Goal: Information Seeking & Learning: Learn about a topic

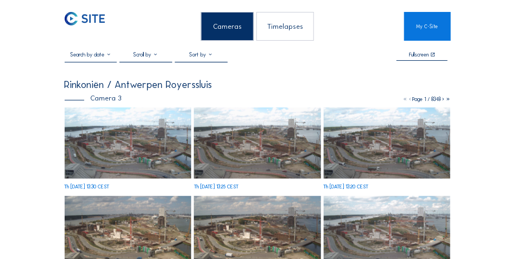
click at [99, 20] on img at bounding box center [85, 19] width 40 height 14
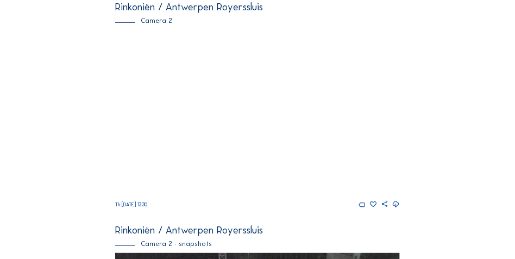
scroll to position [356, 0]
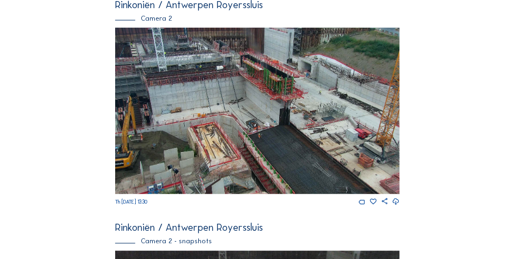
click at [186, 140] on img at bounding box center [257, 111] width 285 height 167
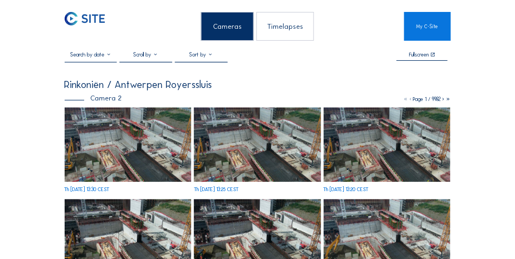
click at [130, 141] on img at bounding box center [128, 145] width 127 height 74
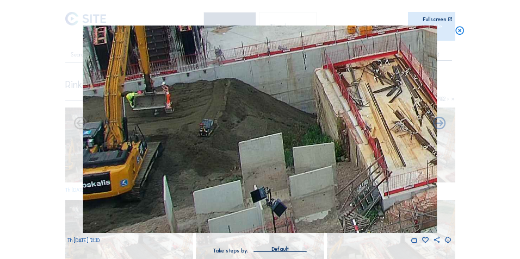
drag, startPoint x: 117, startPoint y: 170, endPoint x: 230, endPoint y: 130, distance: 119.5
click at [230, 130] on img at bounding box center [260, 130] width 354 height 208
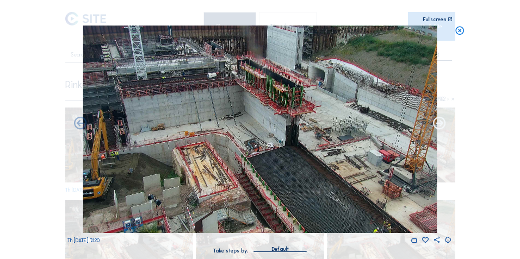
click at [441, 125] on icon at bounding box center [439, 123] width 15 height 15
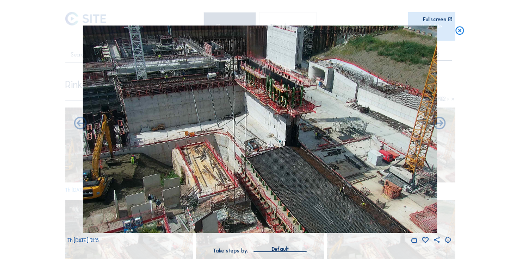
click at [441, 125] on icon at bounding box center [439, 123] width 15 height 15
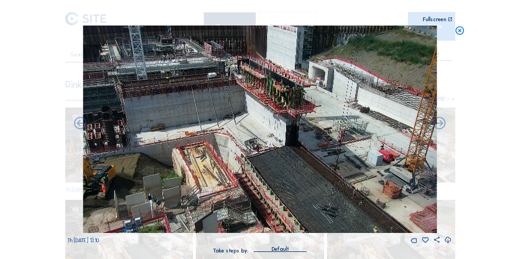
click at [441, 125] on icon at bounding box center [439, 123] width 15 height 15
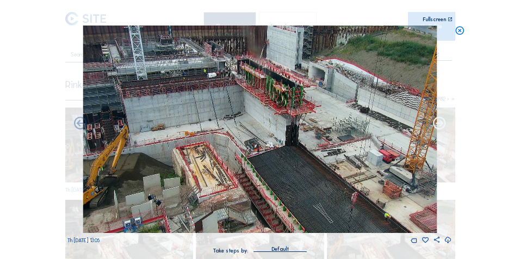
click at [441, 122] on icon at bounding box center [439, 123] width 15 height 15
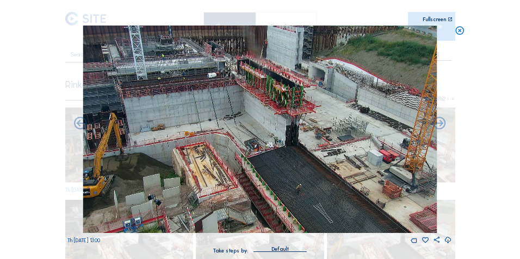
click at [441, 122] on icon at bounding box center [439, 123] width 15 height 15
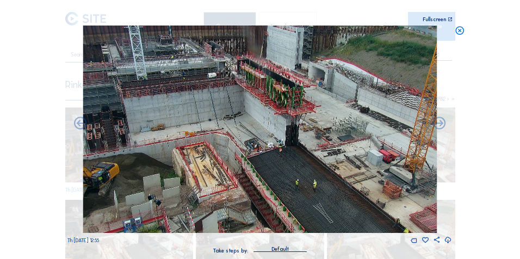
click at [441, 122] on icon at bounding box center [439, 123] width 15 height 15
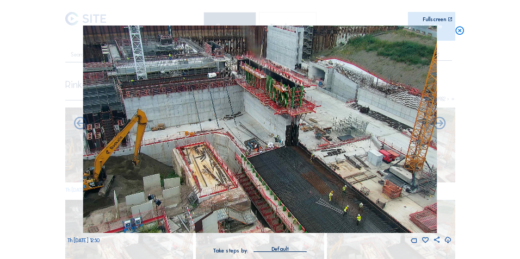
click at [441, 122] on icon at bounding box center [439, 123] width 15 height 15
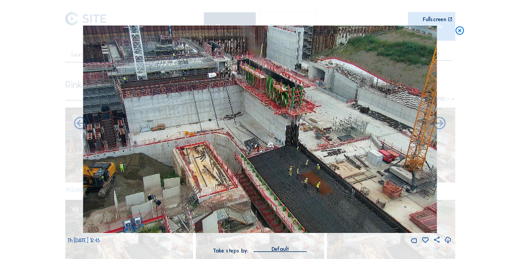
click at [441, 122] on icon at bounding box center [439, 123] width 15 height 15
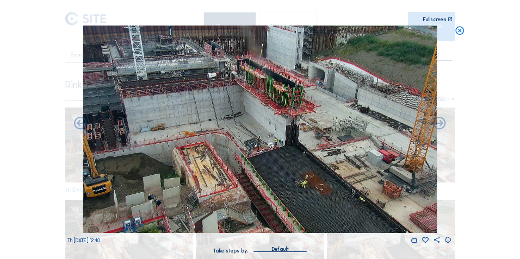
click at [441, 122] on icon at bounding box center [439, 123] width 15 height 15
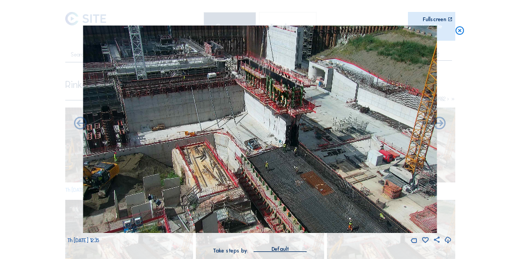
click at [441, 122] on icon at bounding box center [439, 123] width 15 height 15
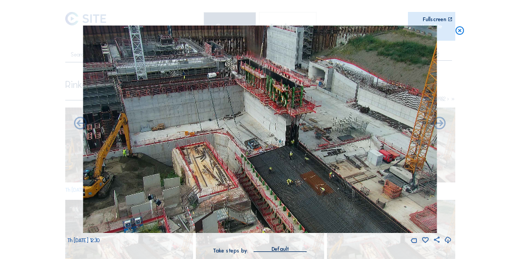
click at [441, 122] on icon at bounding box center [439, 123] width 15 height 15
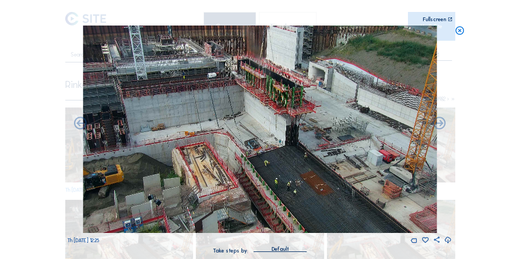
click at [441, 122] on icon at bounding box center [439, 123] width 15 height 15
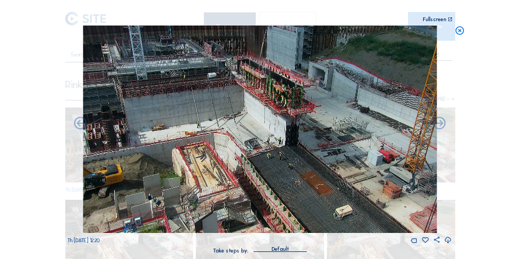
click at [441, 122] on icon at bounding box center [439, 123] width 15 height 15
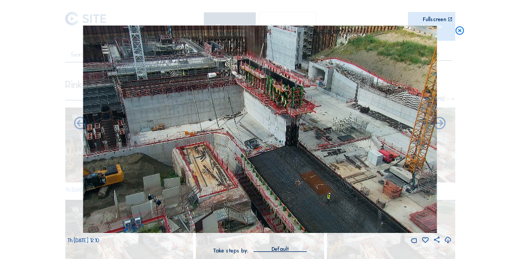
click at [459, 29] on icon at bounding box center [460, 31] width 10 height 11
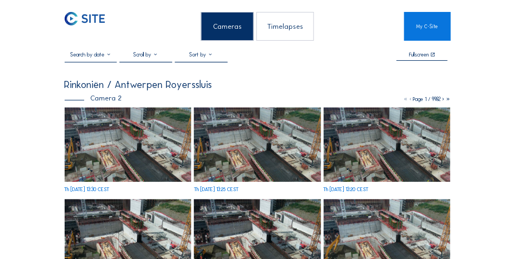
click at [93, 16] on img at bounding box center [85, 19] width 40 height 14
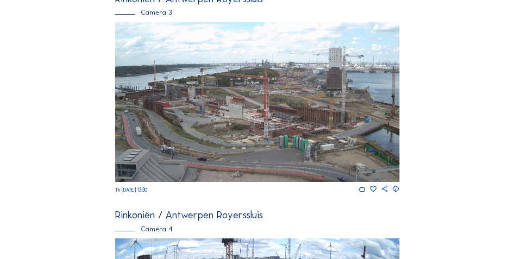
scroll to position [817, 0]
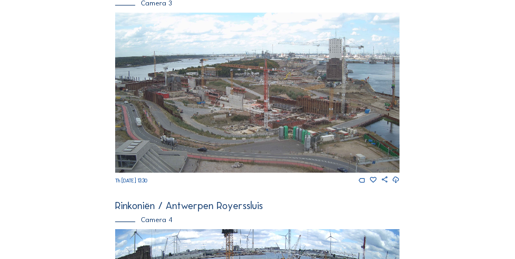
click at [176, 142] on img at bounding box center [257, 93] width 285 height 160
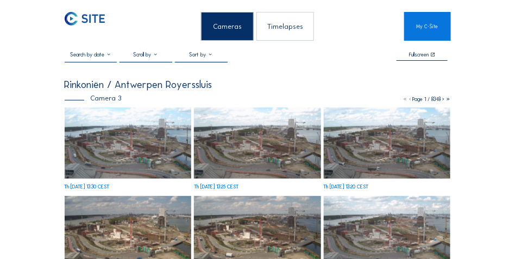
click at [144, 123] on img at bounding box center [128, 143] width 127 height 71
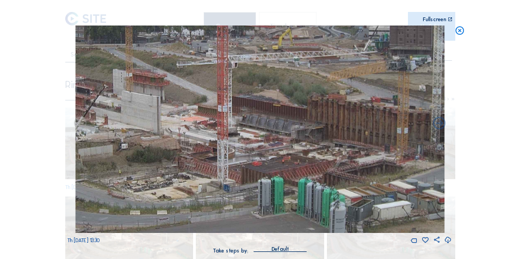
drag, startPoint x: 277, startPoint y: 163, endPoint x: 217, endPoint y: 163, distance: 60.4
click at [217, 163] on img at bounding box center [260, 130] width 369 height 208
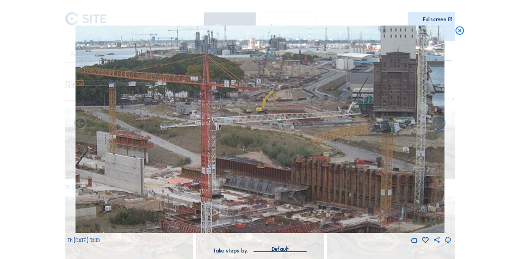
drag, startPoint x: 280, startPoint y: 96, endPoint x: 280, endPoint y: 158, distance: 61.4
click at [280, 158] on img at bounding box center [260, 130] width 369 height 208
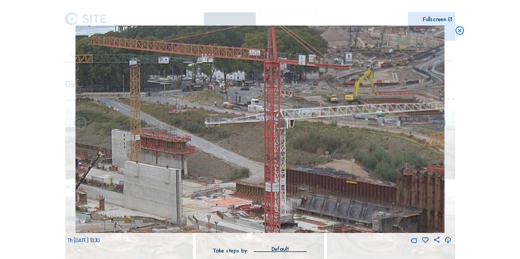
drag, startPoint x: 163, startPoint y: 127, endPoint x: 278, endPoint y: 97, distance: 118.7
click at [278, 97] on img at bounding box center [260, 130] width 369 height 208
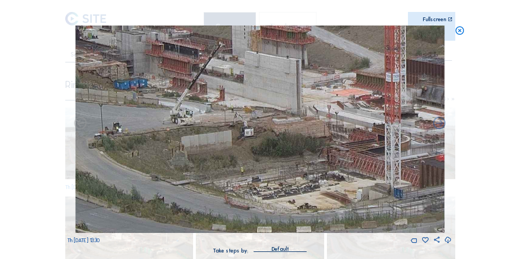
drag, startPoint x: 201, startPoint y: 186, endPoint x: 283, endPoint y: 88, distance: 128.6
click at [283, 88] on img at bounding box center [260, 130] width 369 height 208
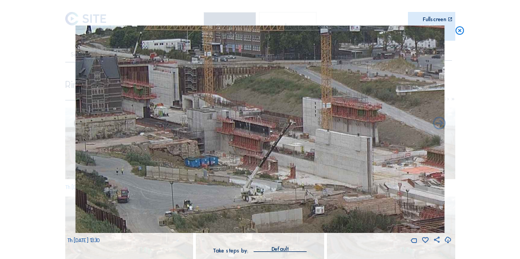
drag, startPoint x: 234, startPoint y: 69, endPoint x: 305, endPoint y: 147, distance: 105.1
click at [305, 147] on img at bounding box center [260, 130] width 369 height 208
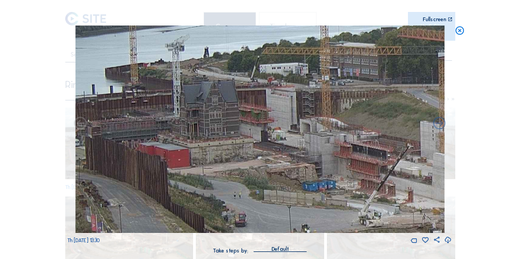
drag, startPoint x: 294, startPoint y: 150, endPoint x: 358, endPoint y: 163, distance: 64.9
click at [358, 163] on img at bounding box center [260, 130] width 369 height 208
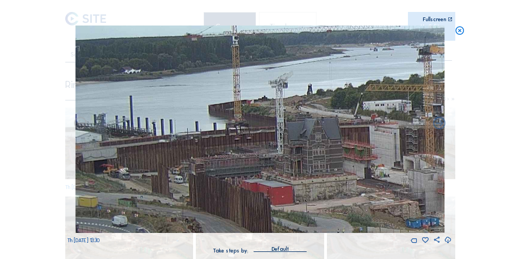
drag, startPoint x: 195, startPoint y: 133, endPoint x: 357, endPoint y: 173, distance: 167.1
click at [357, 173] on img at bounding box center [260, 130] width 369 height 208
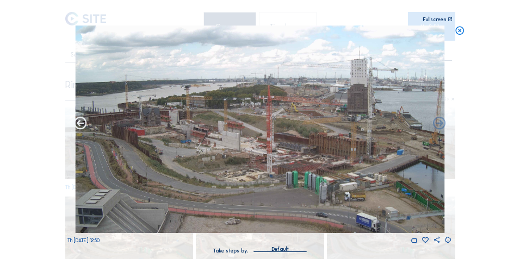
click at [78, 126] on icon at bounding box center [80, 123] width 15 height 15
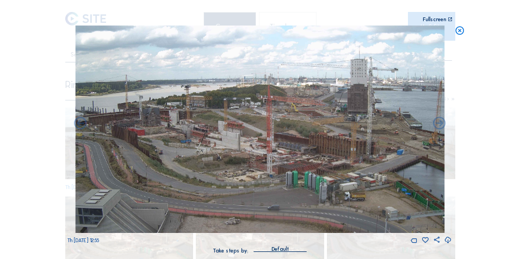
click at [462, 32] on icon at bounding box center [460, 31] width 10 height 11
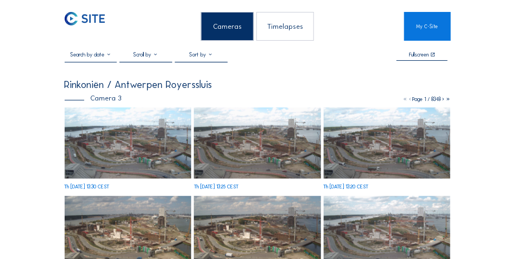
click at [74, 22] on img at bounding box center [85, 19] width 40 height 14
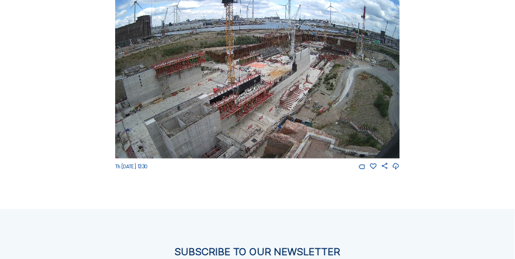
scroll to position [1013, 0]
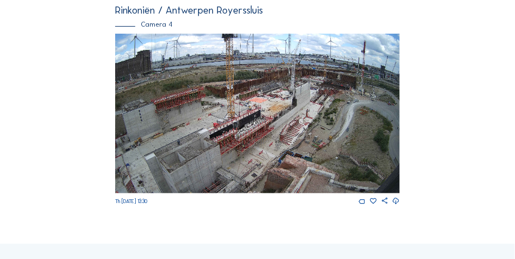
click at [150, 103] on img at bounding box center [257, 114] width 285 height 160
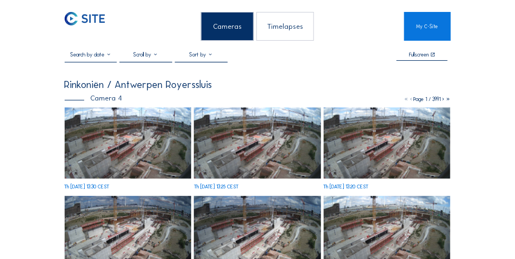
click at [113, 145] on img at bounding box center [128, 143] width 127 height 71
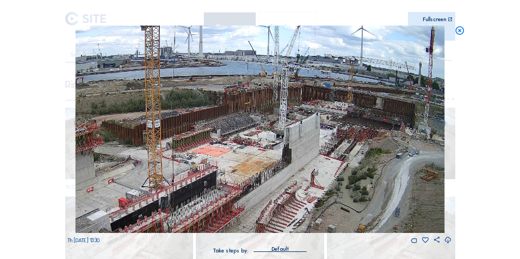
drag, startPoint x: 243, startPoint y: 86, endPoint x: 239, endPoint y: 159, distance: 73.0
click at [239, 159] on img at bounding box center [260, 130] width 369 height 208
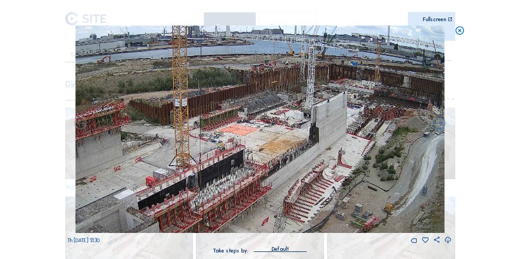
drag, startPoint x: 329, startPoint y: 155, endPoint x: 347, endPoint y: 135, distance: 26.9
click at [347, 135] on img at bounding box center [260, 130] width 369 height 208
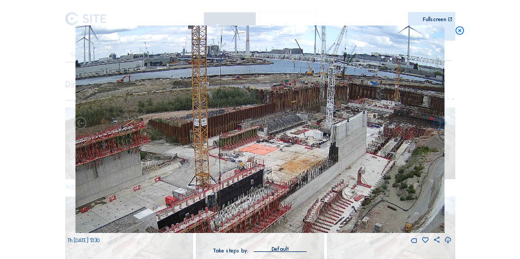
drag, startPoint x: 195, startPoint y: 164, endPoint x: 281, endPoint y: 196, distance: 91.0
click at [281, 196] on img at bounding box center [260, 130] width 369 height 208
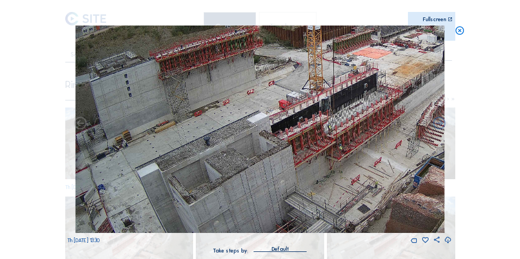
drag, startPoint x: 143, startPoint y: 203, endPoint x: 321, endPoint y: 78, distance: 217.8
click at [321, 78] on img at bounding box center [260, 130] width 369 height 208
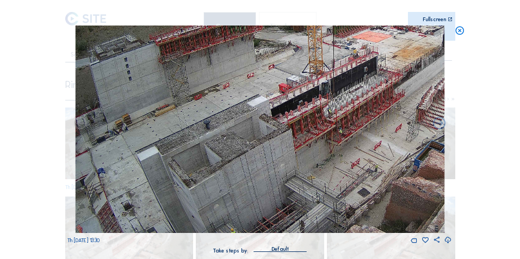
drag, startPoint x: 250, startPoint y: 161, endPoint x: 315, endPoint y: 30, distance: 146.9
click at [315, 30] on img at bounding box center [260, 130] width 369 height 208
click at [466, 29] on div "Scroll to travel through time | Press 'Alt' Button + Scroll to Zoom | Click and…" at bounding box center [260, 129] width 520 height 259
click at [456, 32] on icon at bounding box center [460, 31] width 10 height 11
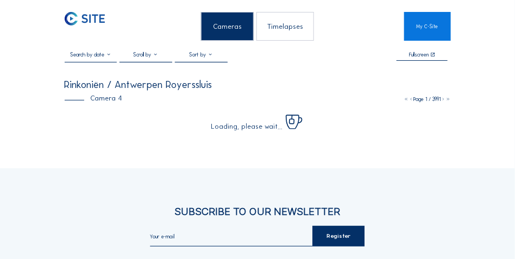
click at [282, 23] on div "Timelapses" at bounding box center [286, 26] width 58 height 29
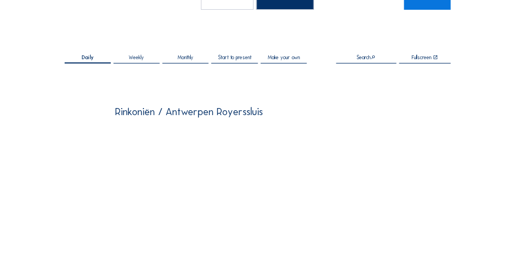
scroll to position [136, 0]
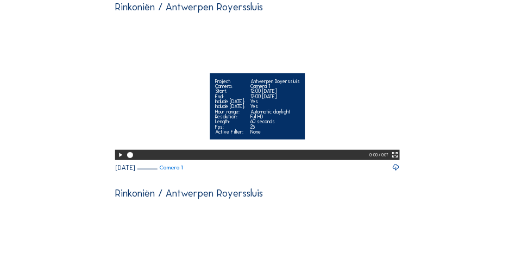
click at [118, 159] on icon at bounding box center [120, 155] width 7 height 8
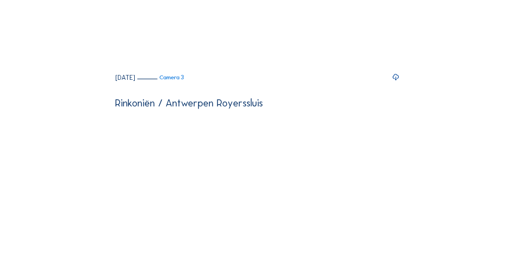
scroll to position [2012, 0]
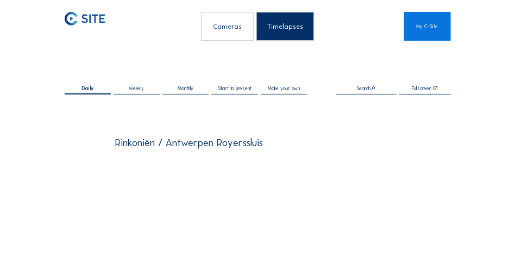
click at [96, 22] on img at bounding box center [85, 19] width 40 height 14
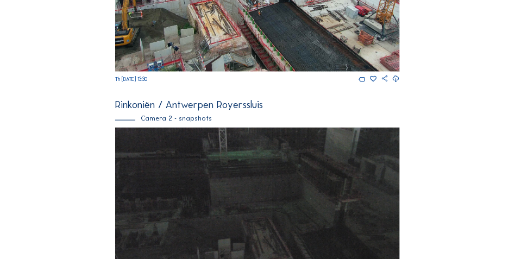
scroll to position [272, 0]
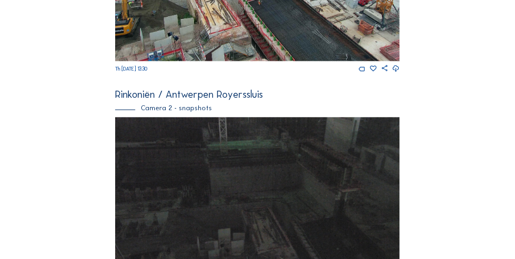
click at [179, 163] on img at bounding box center [257, 200] width 285 height 167
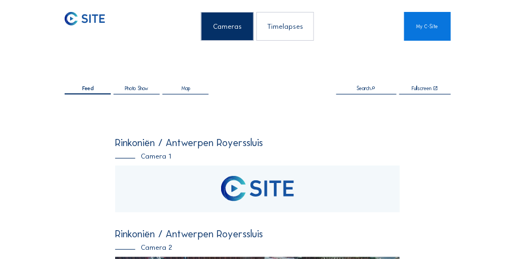
click at [228, 178] on img at bounding box center [233, 189] width 11 height 26
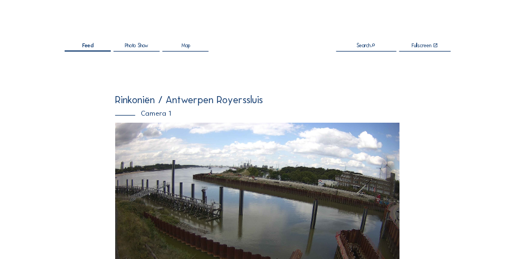
scroll to position [82, 0]
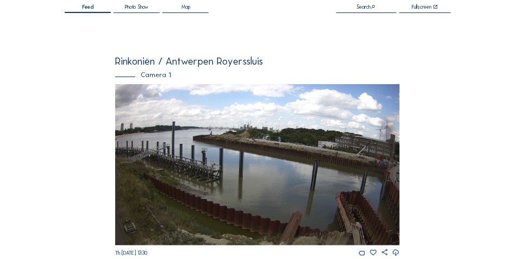
click at [264, 146] on img at bounding box center [257, 164] width 285 height 161
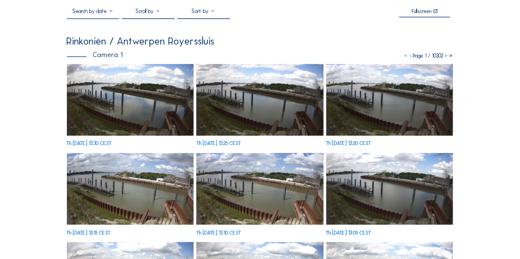
scroll to position [54, 0]
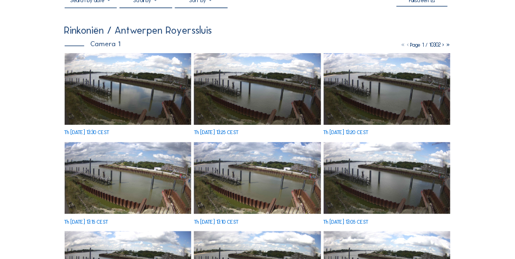
click at [132, 107] on img at bounding box center [128, 89] width 127 height 72
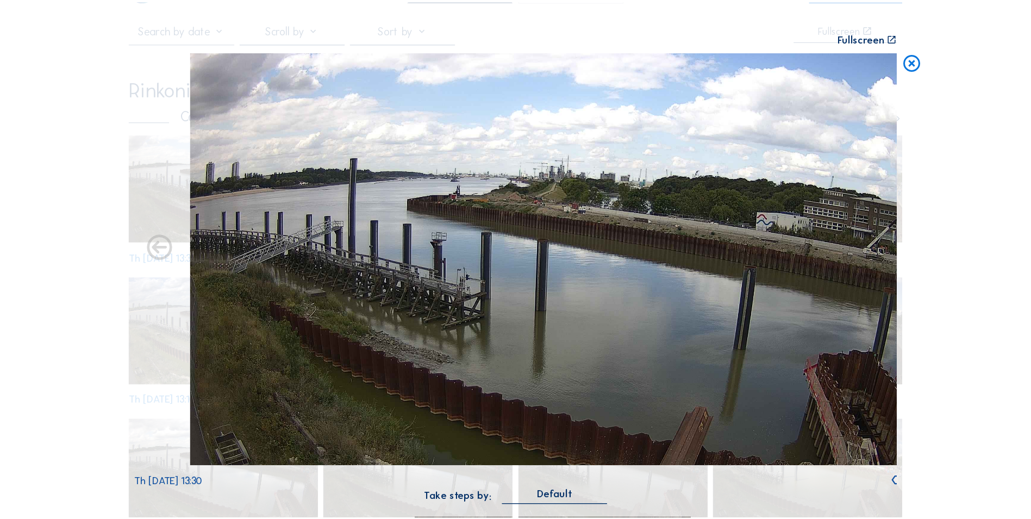
scroll to position [46, 0]
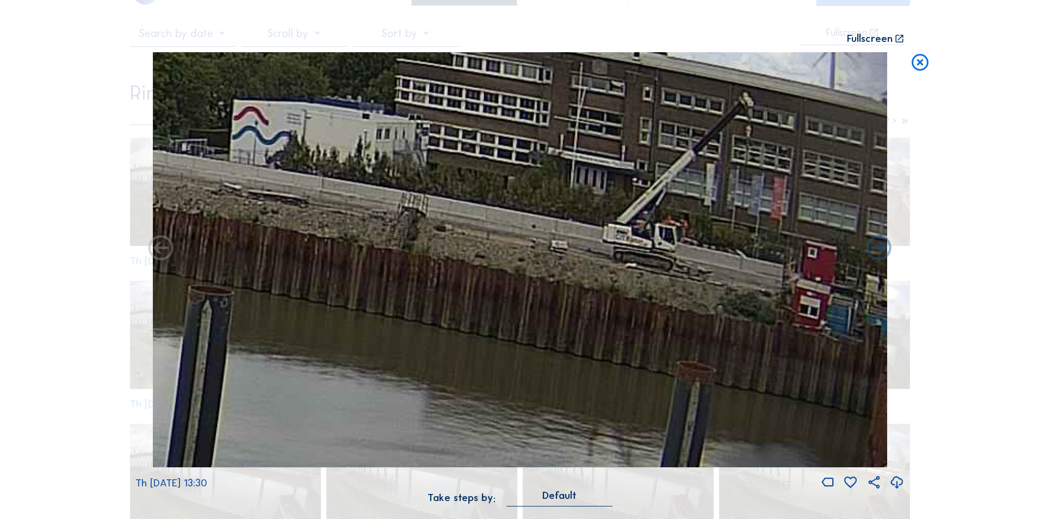
drag, startPoint x: 641, startPoint y: 278, endPoint x: 780, endPoint y: 346, distance: 154.9
click at [515, 251] on img at bounding box center [520, 259] width 734 height 415
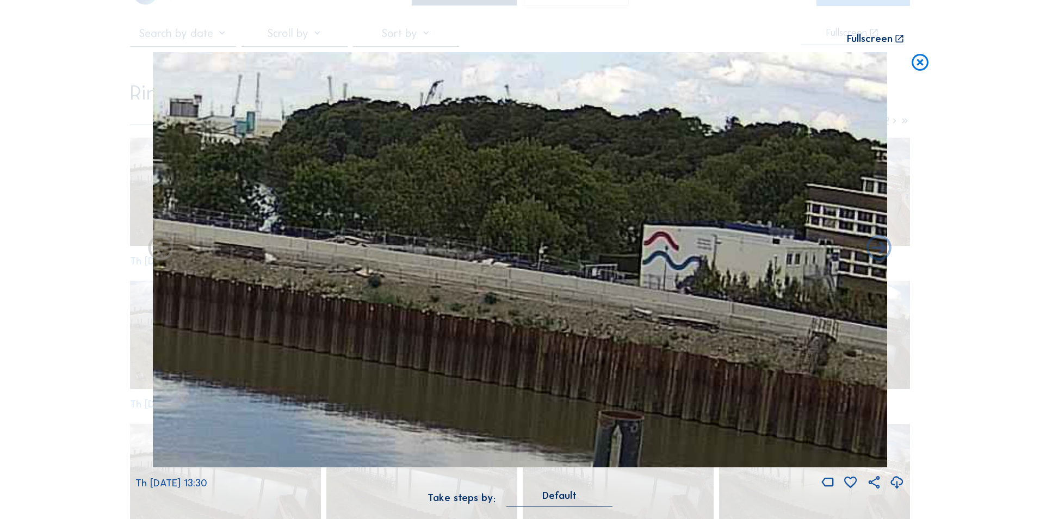
drag, startPoint x: 487, startPoint y: 247, endPoint x: 629, endPoint y: 227, distance: 143.4
click at [515, 227] on img at bounding box center [520, 259] width 734 height 415
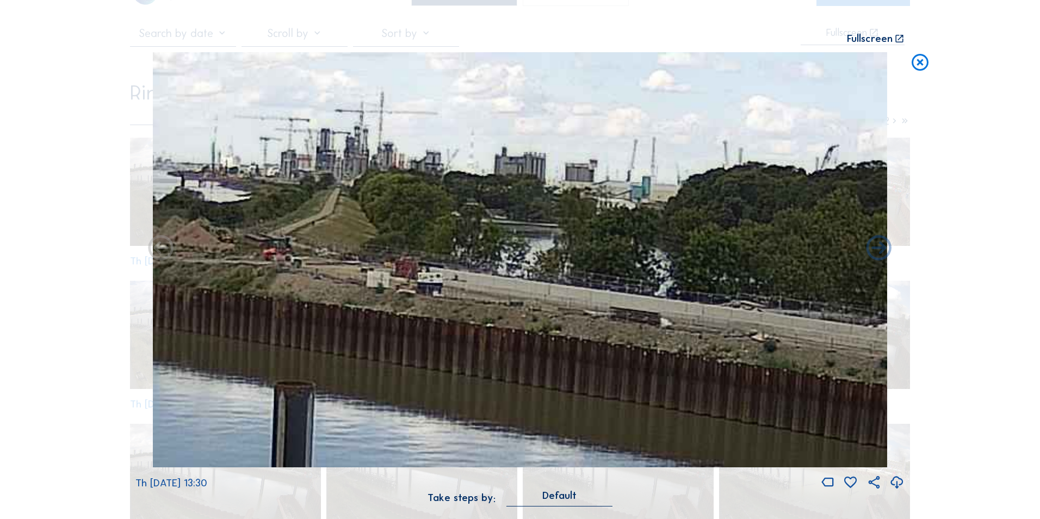
drag, startPoint x: 205, startPoint y: 194, endPoint x: 555, endPoint y: 275, distance: 358.9
click at [515, 251] on img at bounding box center [520, 259] width 734 height 415
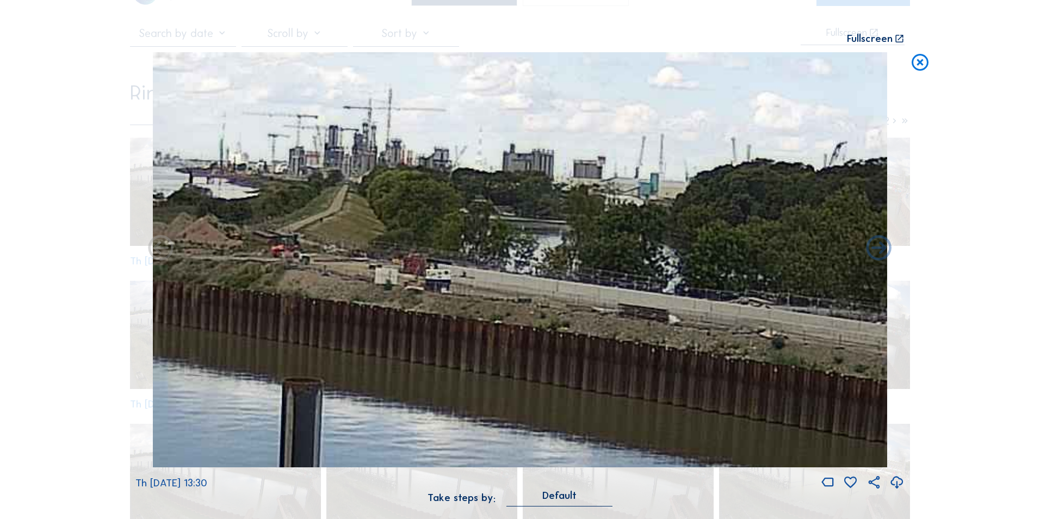
drag, startPoint x: 431, startPoint y: 364, endPoint x: 439, endPoint y: 360, distance: 8.8
click at [439, 251] on img at bounding box center [520, 259] width 734 height 415
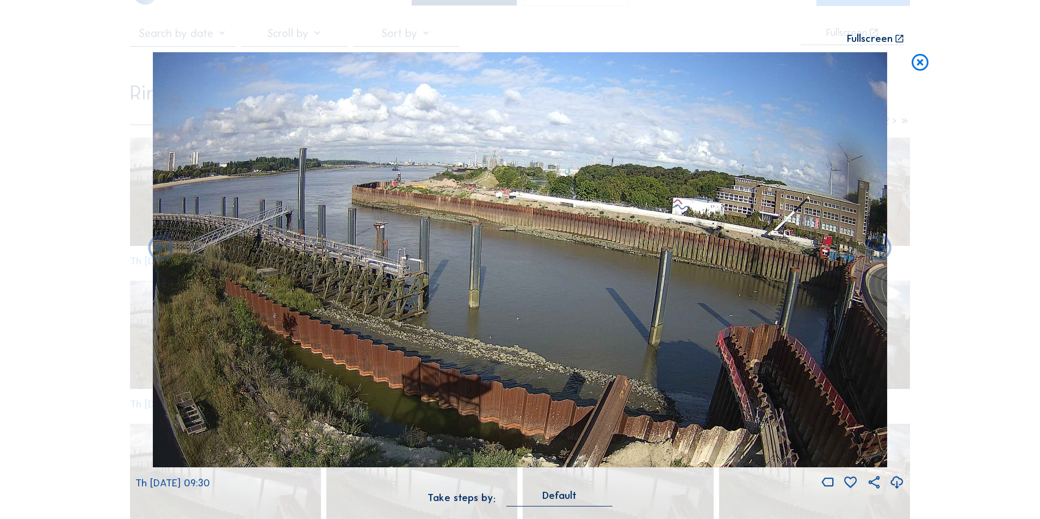
click at [515, 63] on icon at bounding box center [920, 62] width 20 height 21
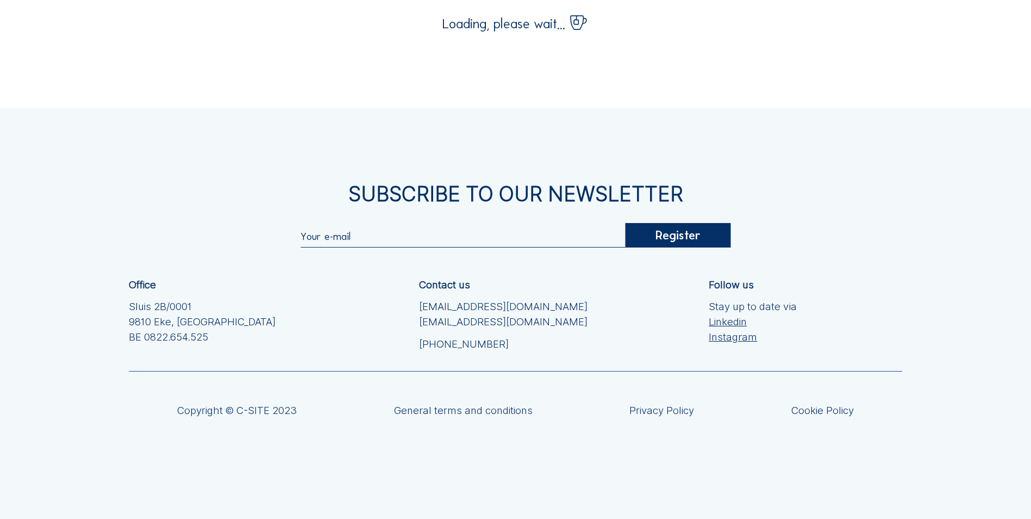
scroll to position [178, 0]
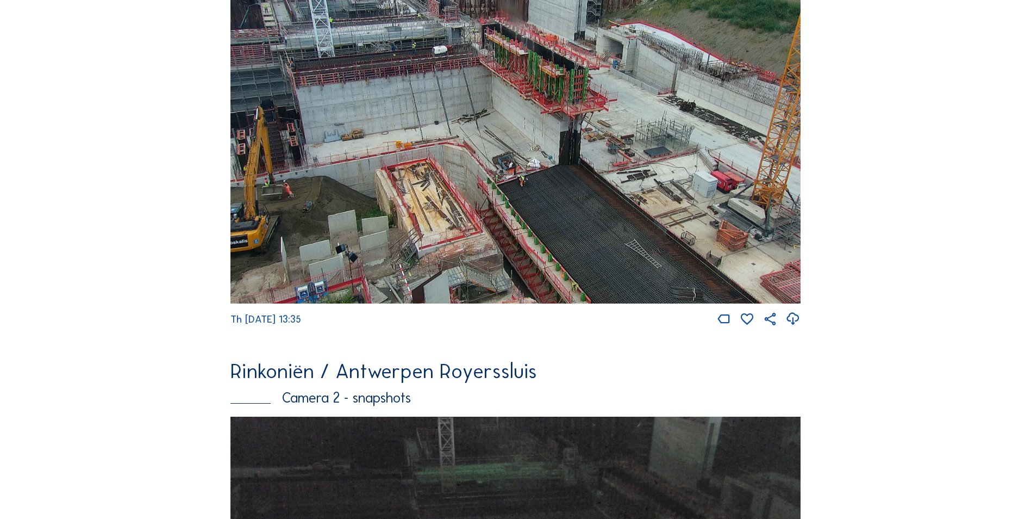
scroll to position [190, 0]
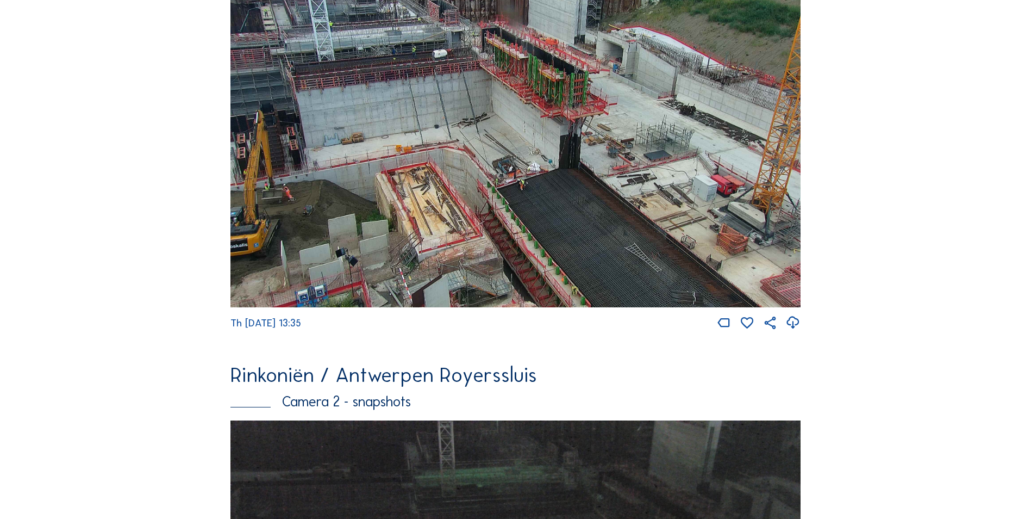
click at [312, 212] on img at bounding box center [516, 140] width 570 height 334
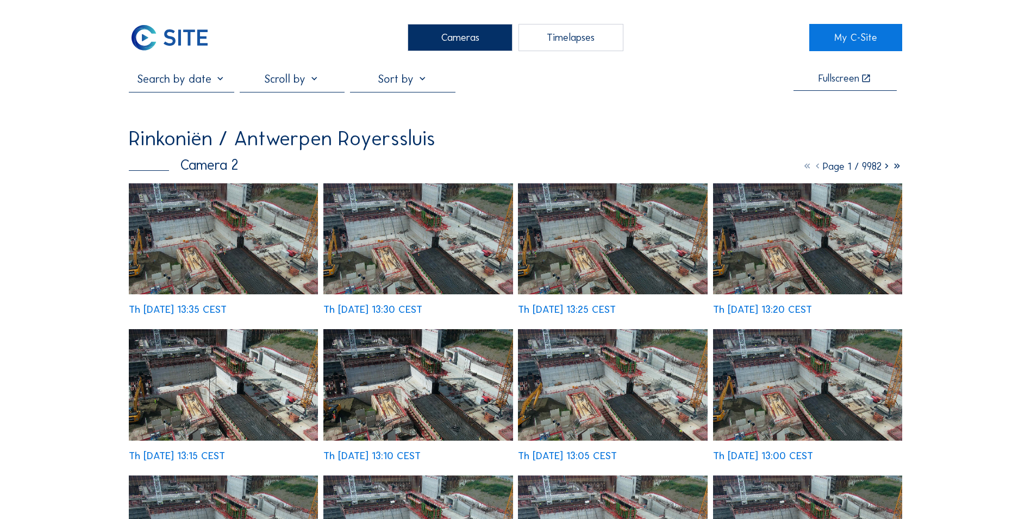
click at [320, 82] on div at bounding box center [292, 82] width 105 height 20
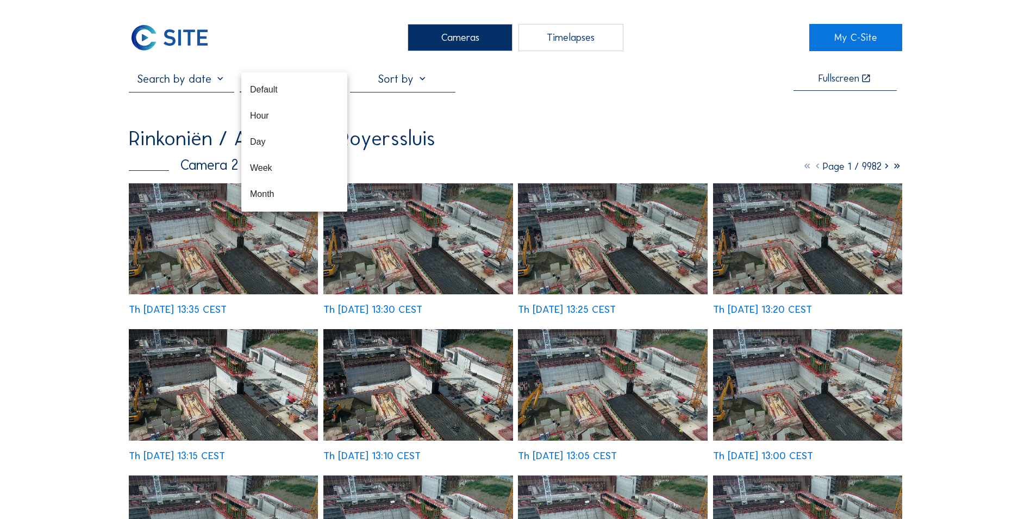
click at [474, 133] on div "Rinkoniën / Antwerpen Royerssluis" at bounding box center [516, 138] width 774 height 20
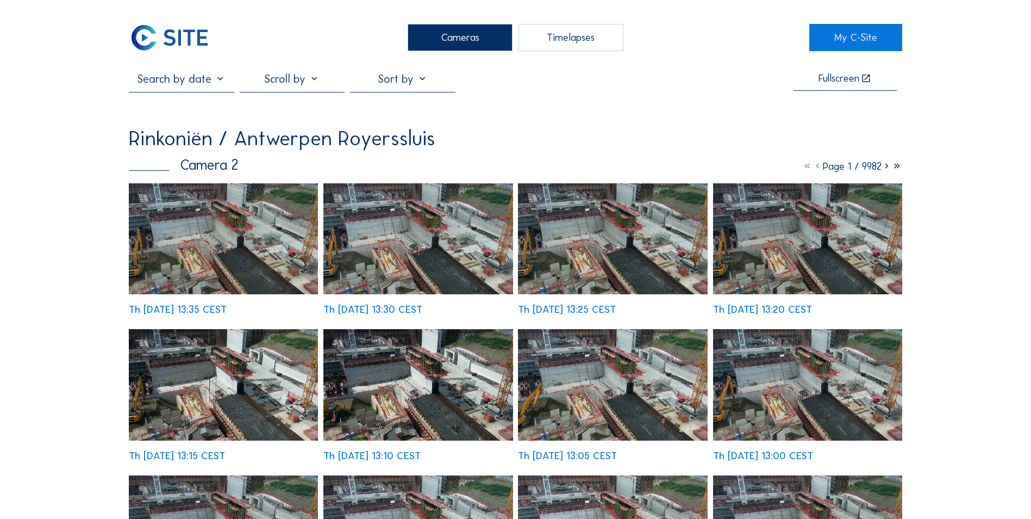
click at [319, 81] on div at bounding box center [292, 82] width 105 height 20
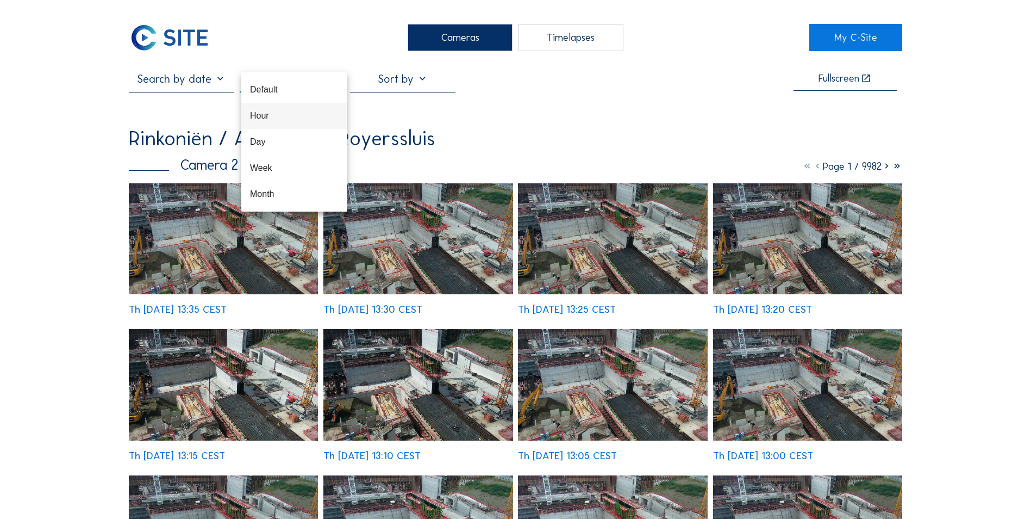
click at [305, 114] on div "Hour" at bounding box center [294, 115] width 89 height 10
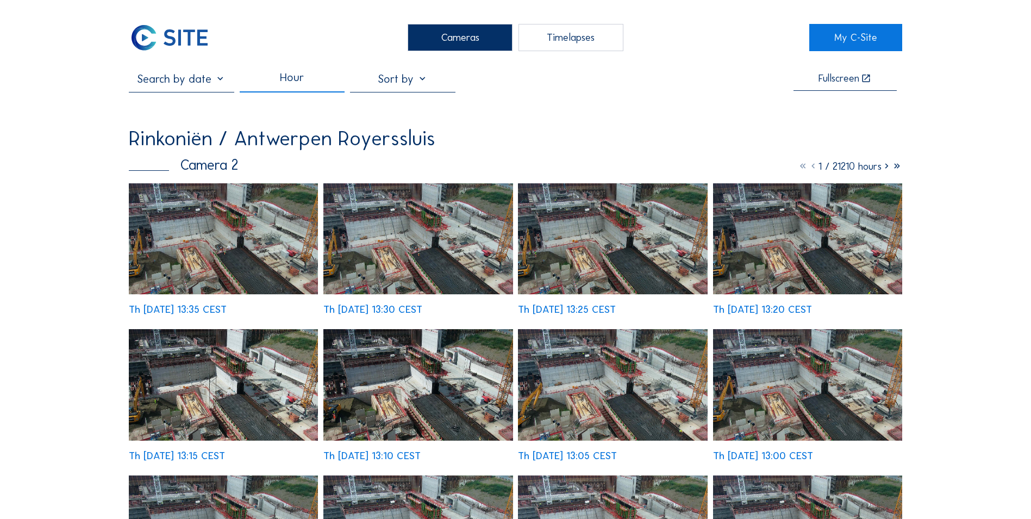
click at [277, 251] on img at bounding box center [223, 238] width 189 height 111
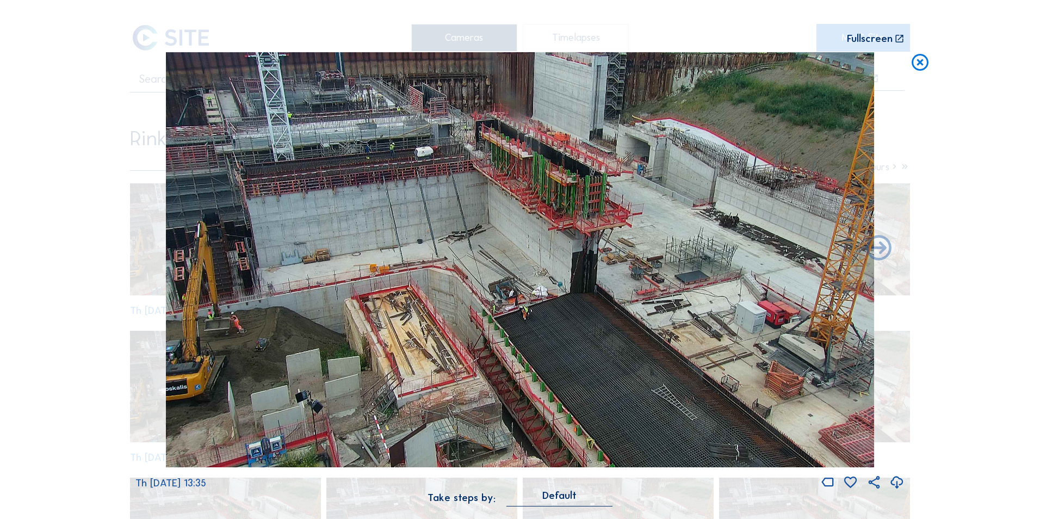
click at [515, 63] on icon at bounding box center [920, 62] width 20 height 21
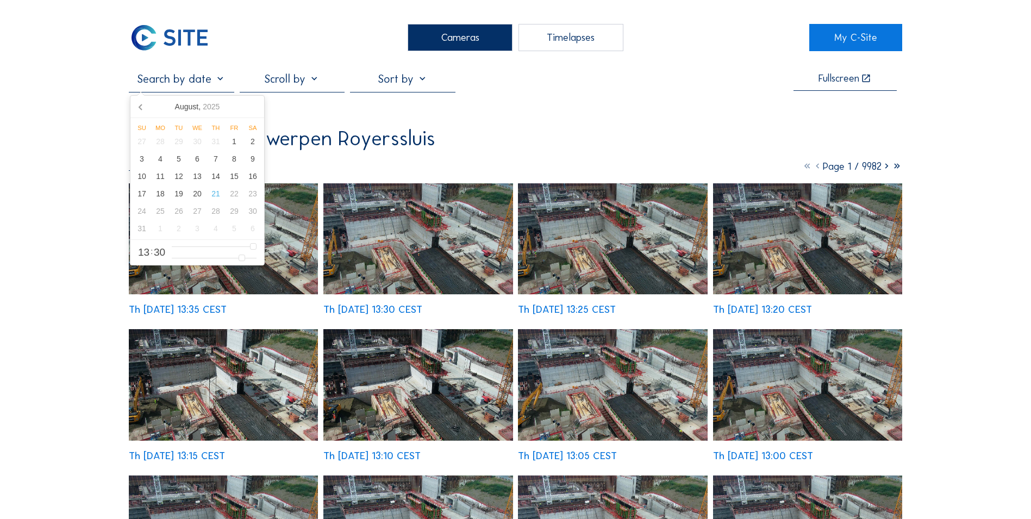
click at [219, 83] on input "text" at bounding box center [181, 78] width 105 height 13
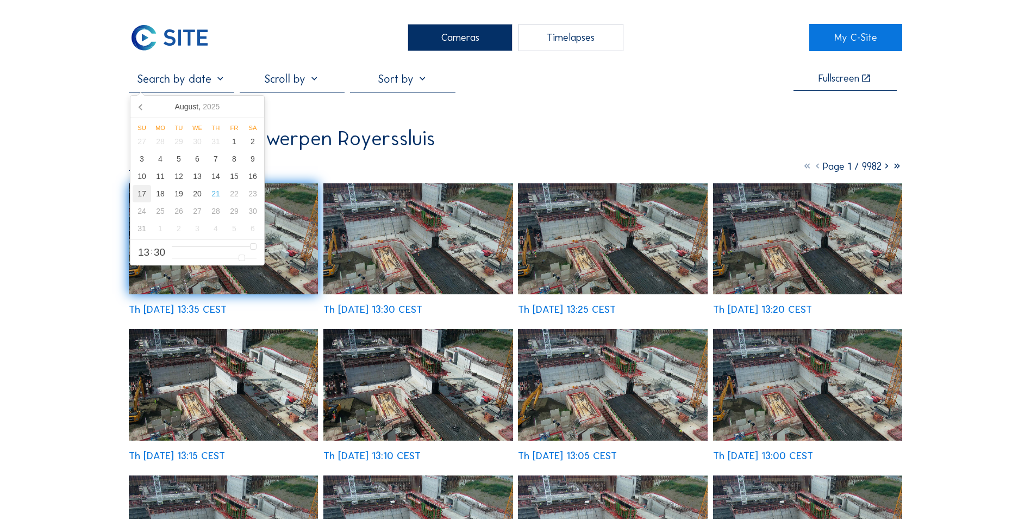
click at [150, 196] on div "17" at bounding box center [142, 193] width 18 height 17
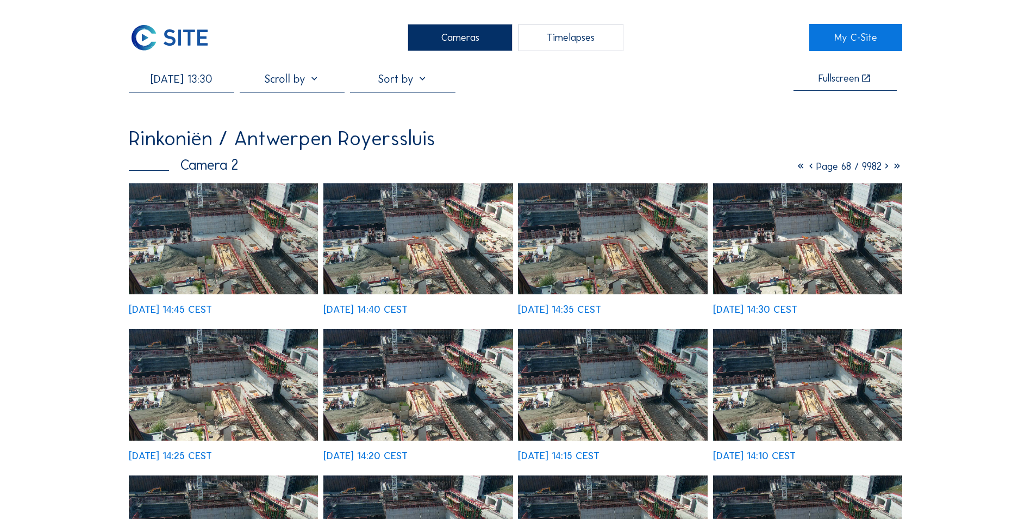
click at [339, 242] on img at bounding box center [418, 238] width 189 height 111
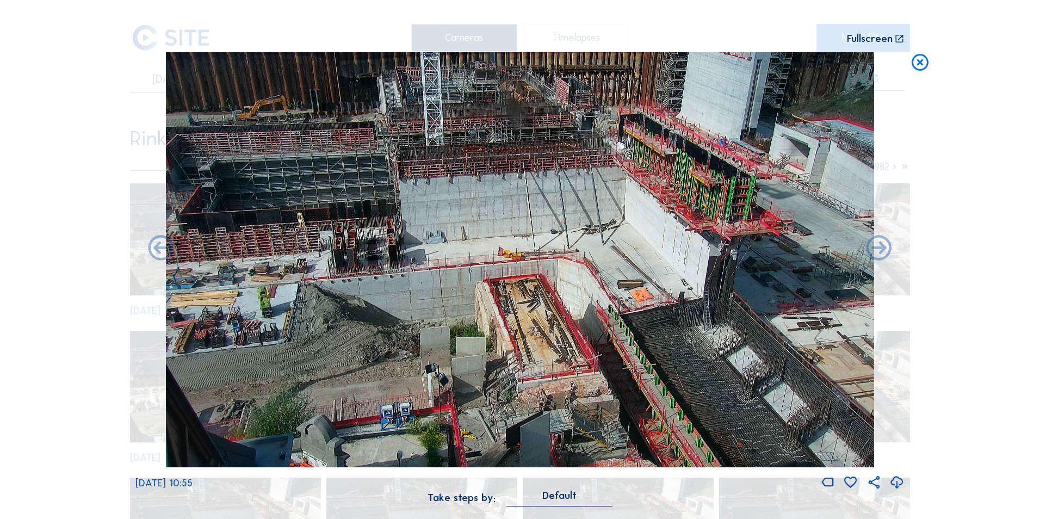
click at [515, 60] on icon at bounding box center [920, 62] width 20 height 21
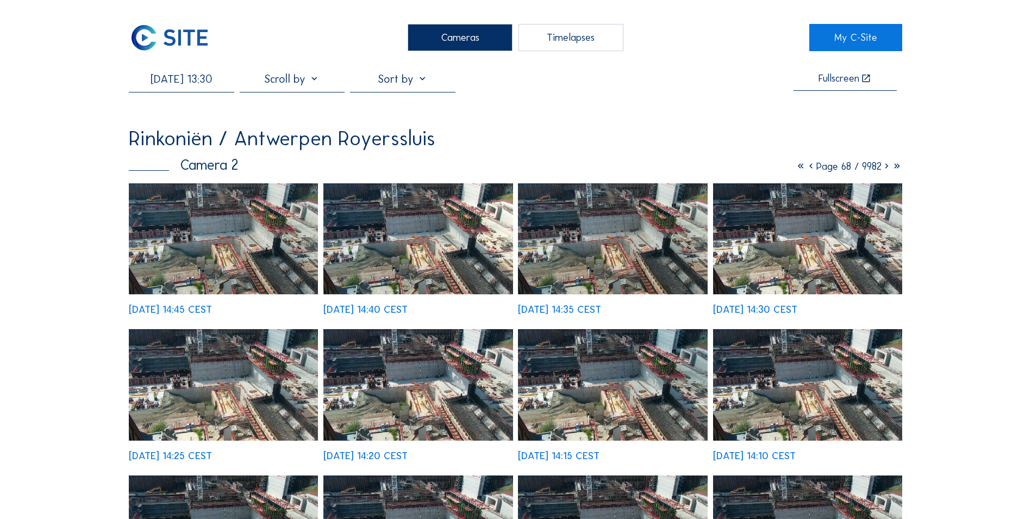
click at [227, 81] on input "[DATE] 13:30" at bounding box center [181, 78] width 105 height 13
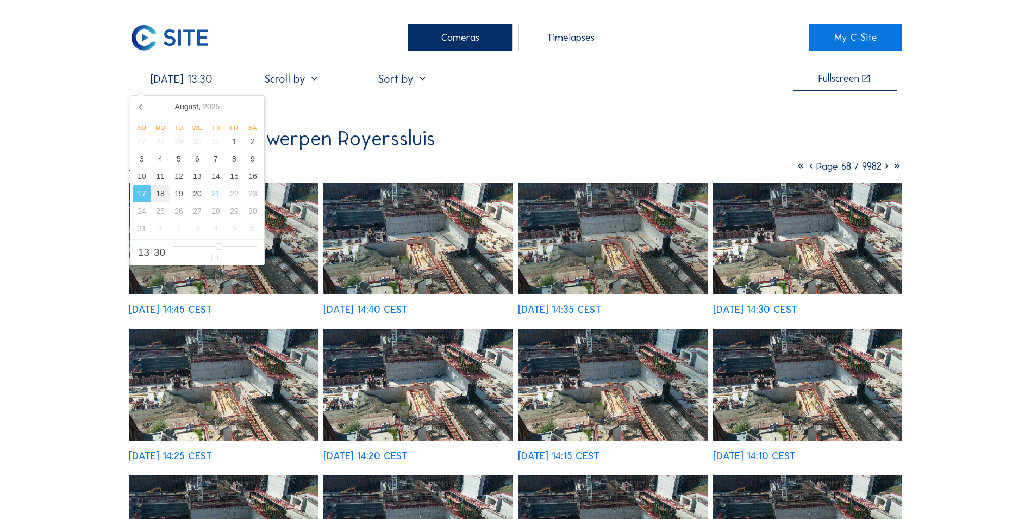
click at [160, 194] on div "18" at bounding box center [160, 193] width 18 height 17
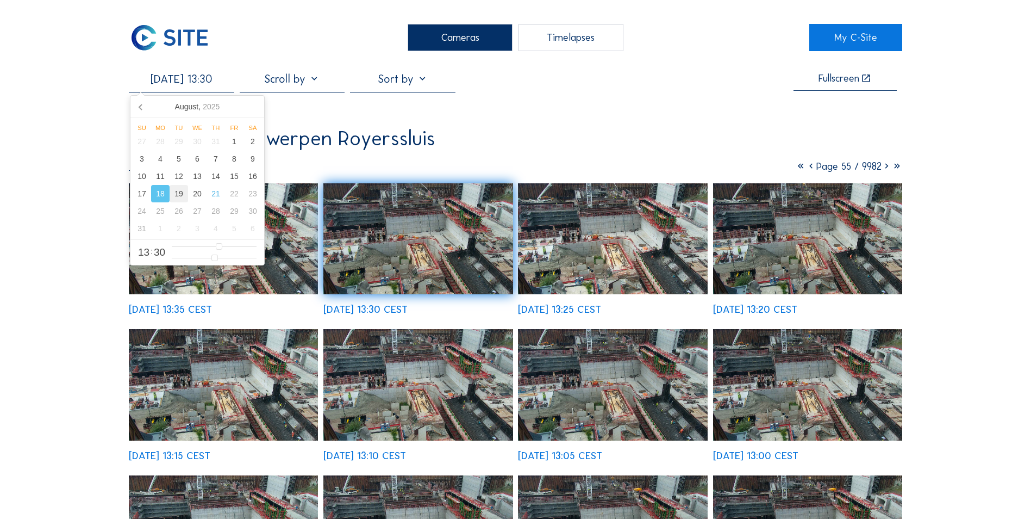
click at [179, 194] on div "19" at bounding box center [179, 193] width 18 height 17
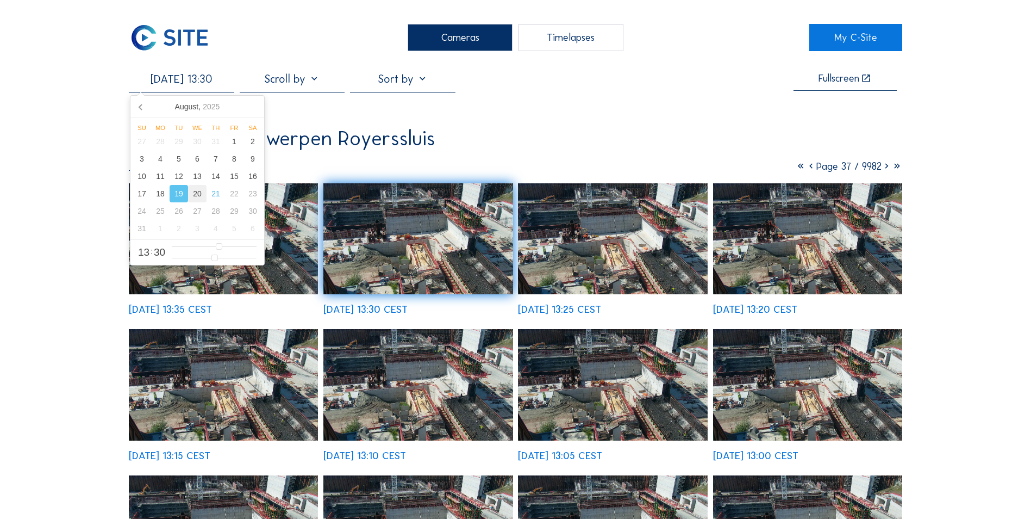
click at [197, 192] on div "20" at bounding box center [197, 193] width 18 height 17
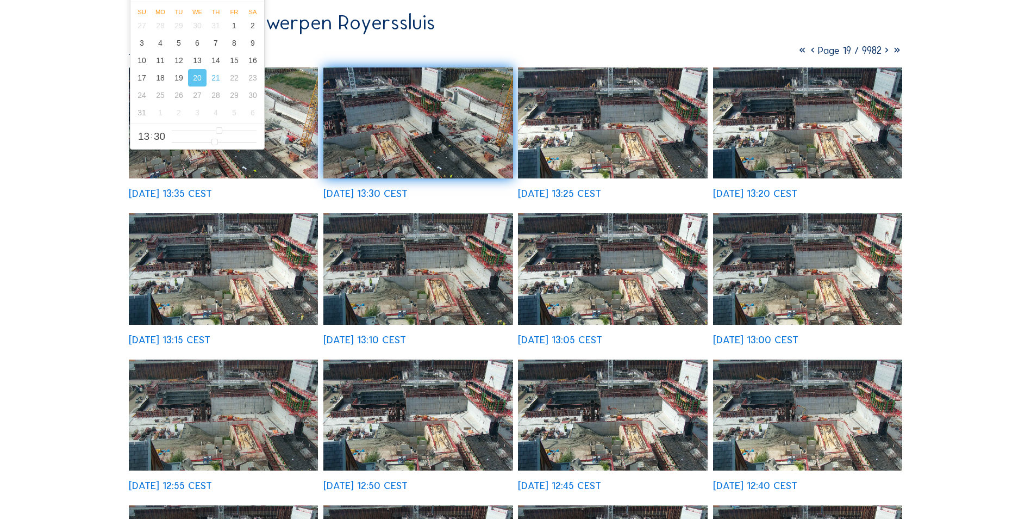
scroll to position [109, 0]
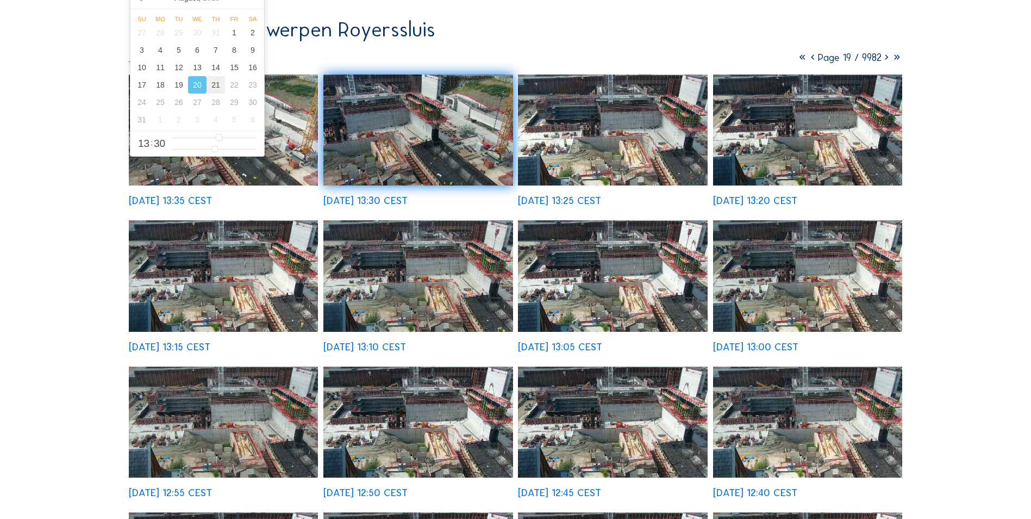
click at [219, 89] on div "21" at bounding box center [216, 84] width 18 height 17
type input "[DATE] 13:30"
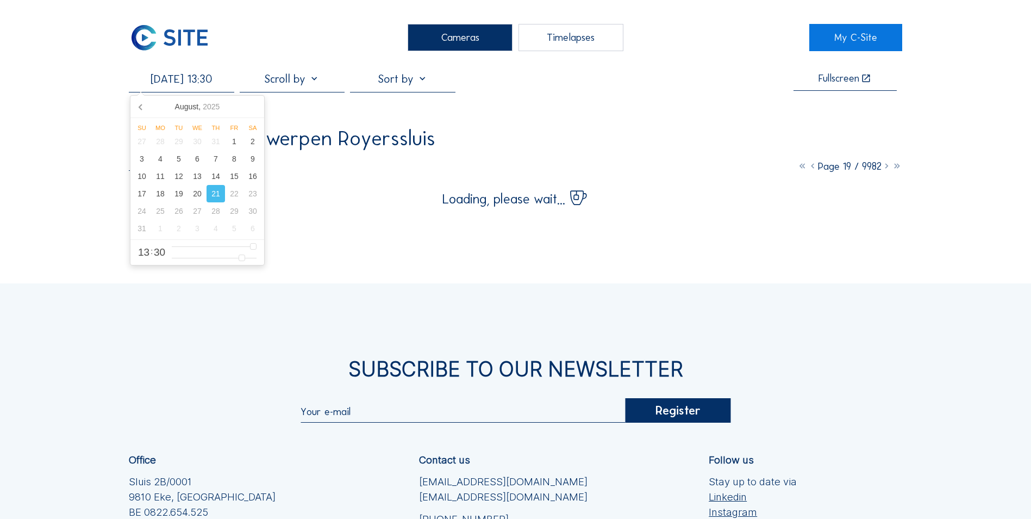
click at [214, 192] on div "21" at bounding box center [216, 193] width 18 height 17
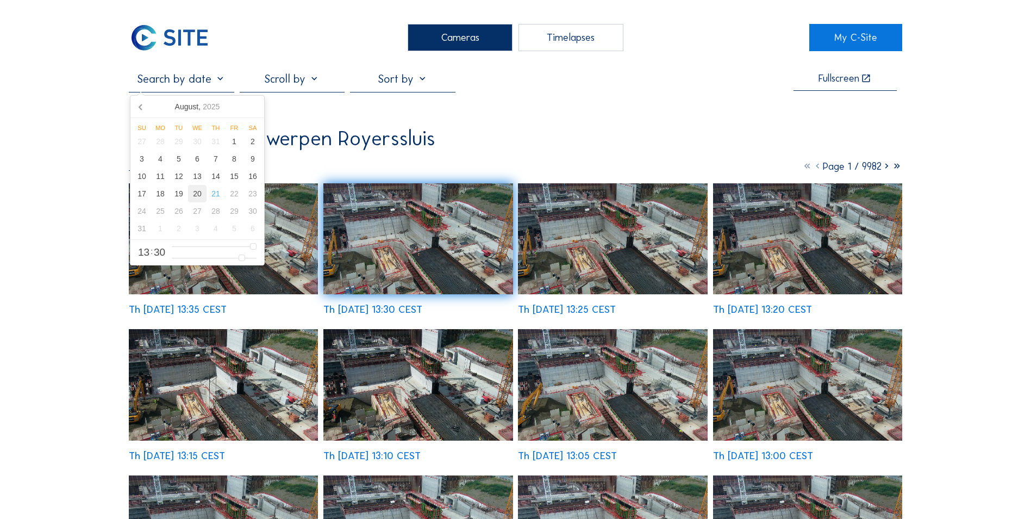
click at [201, 199] on div "20" at bounding box center [197, 193] width 18 height 17
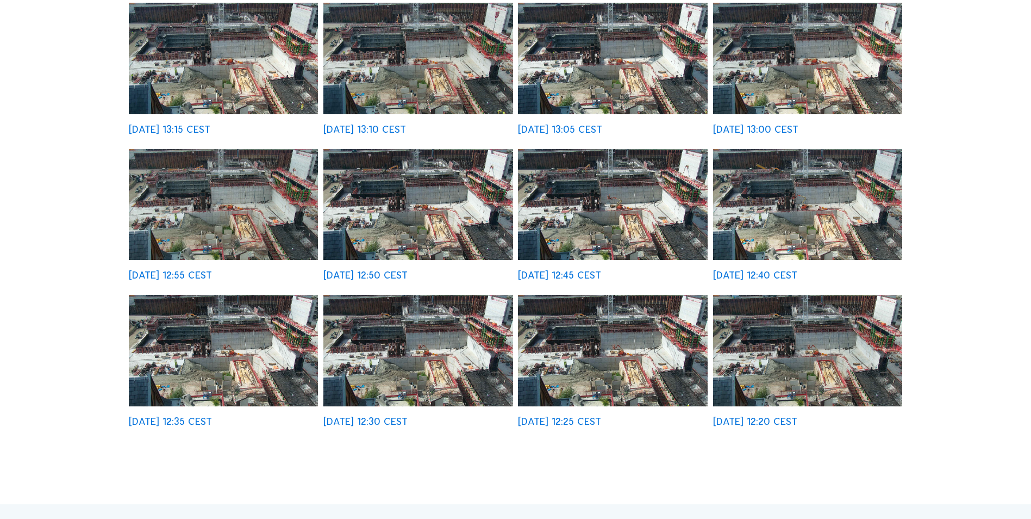
click at [515, 251] on img at bounding box center [807, 350] width 189 height 111
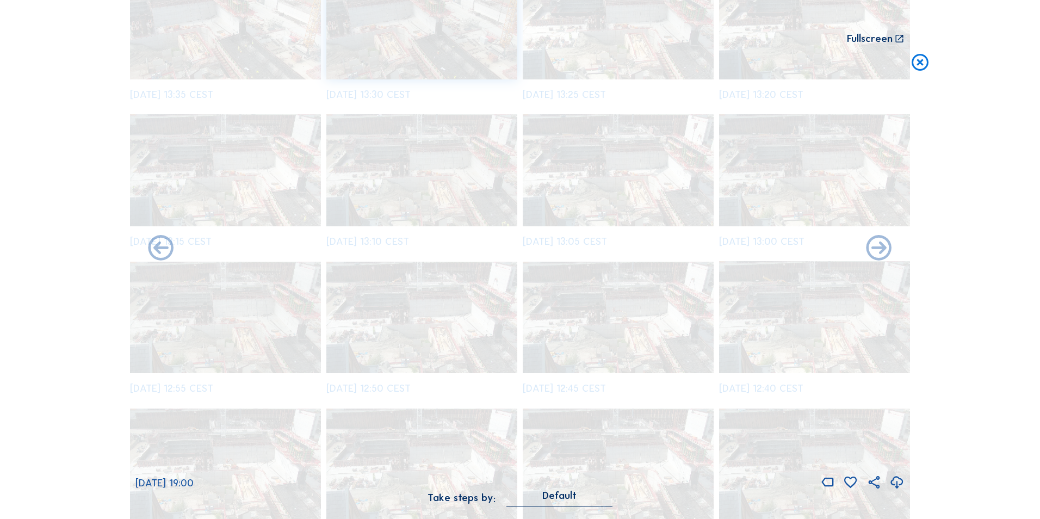
scroll to position [3264, 0]
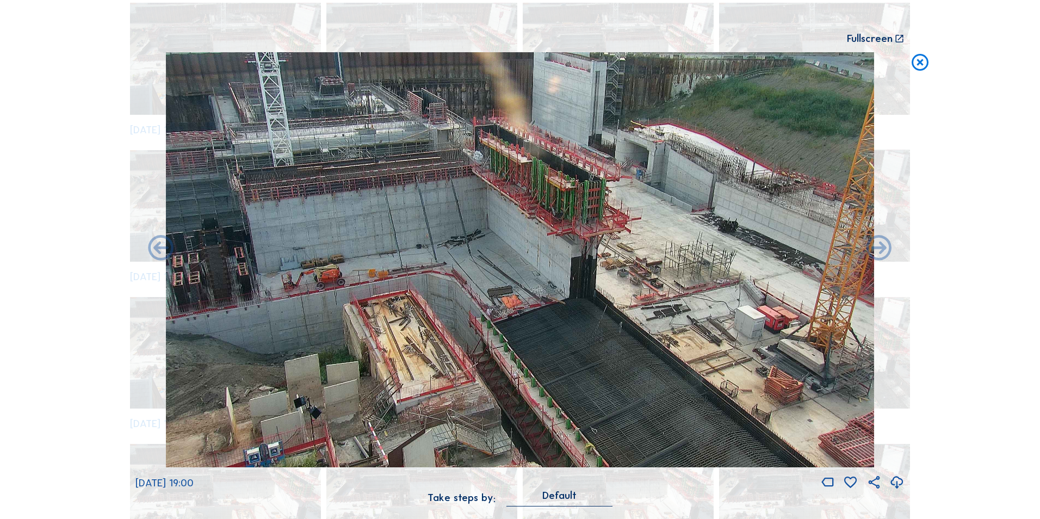
click at [49, 216] on div "Scroll to travel through time | Press 'Alt' Button + Scroll to Zoom | Click and…" at bounding box center [520, 259] width 1040 height 519
click at [515, 59] on icon at bounding box center [920, 62] width 20 height 21
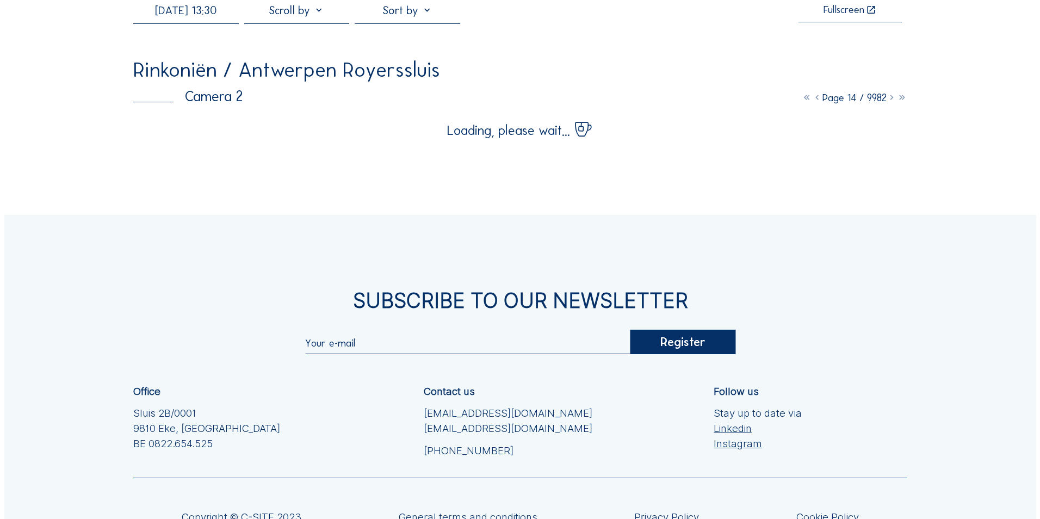
scroll to position [0, 0]
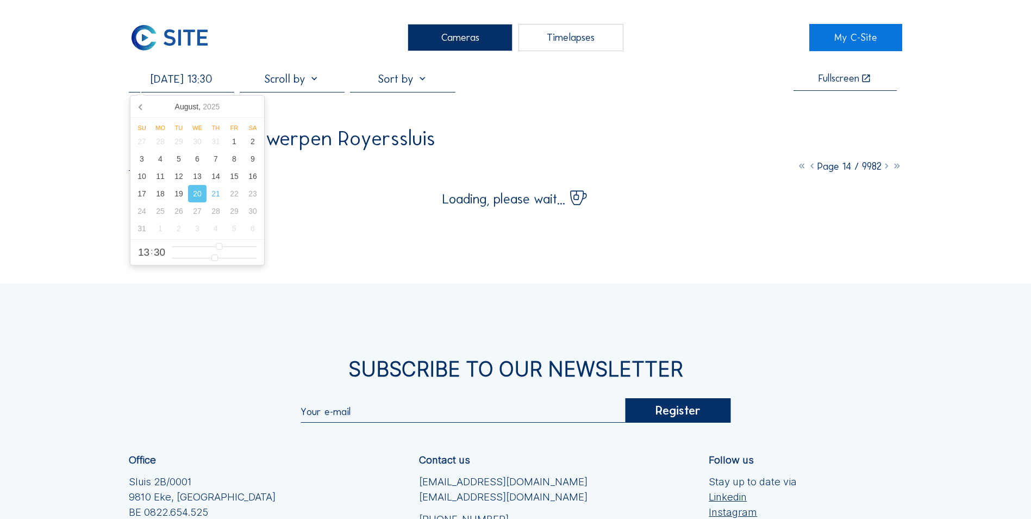
click at [221, 77] on input "[DATE] 13:30" at bounding box center [181, 78] width 105 height 13
click at [215, 194] on div "21" at bounding box center [216, 193] width 18 height 17
type input "[DATE] 12:30"
type input "12"
type input "[DATE] 11:30"
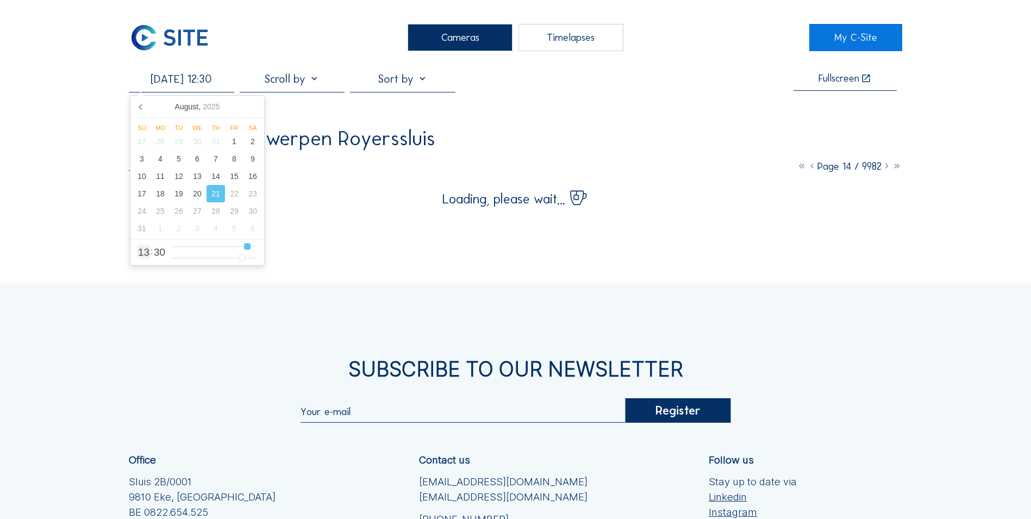
type input "11"
type input "[DATE] 10:30"
type input "10"
type input "[DATE] 09:30"
type input "9"
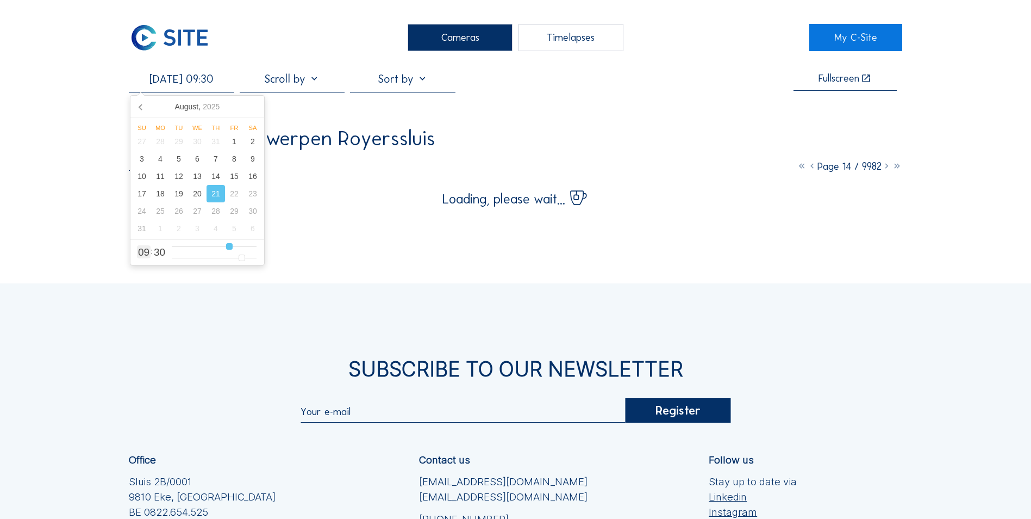
type input "[DATE] 08:30"
type input "8"
type input "[DATE] 07:30"
type input "7"
type input "[DATE] 06:30"
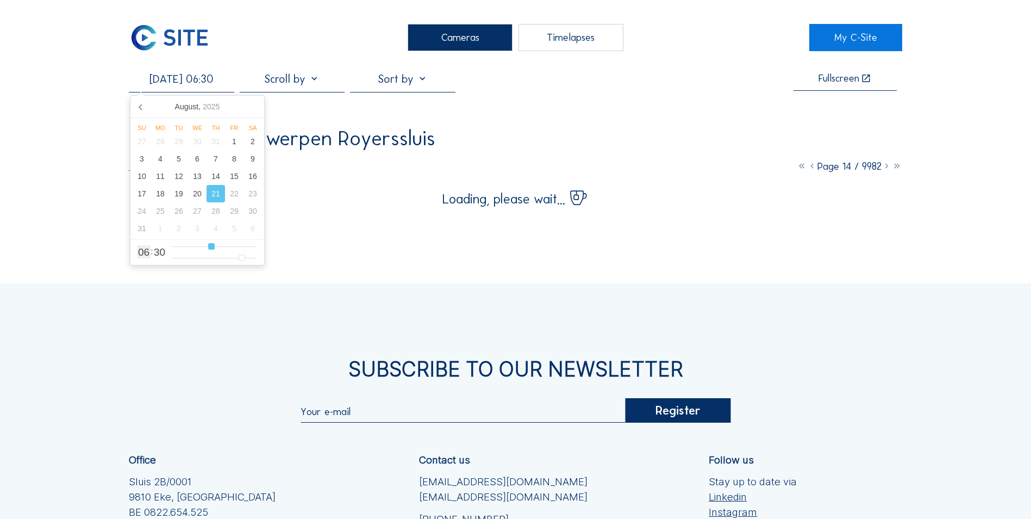
drag, startPoint x: 255, startPoint y: 248, endPoint x: 209, endPoint y: 251, distance: 45.7
type input "6"
click at [209, 251] on input "range" at bounding box center [214, 246] width 85 height 9
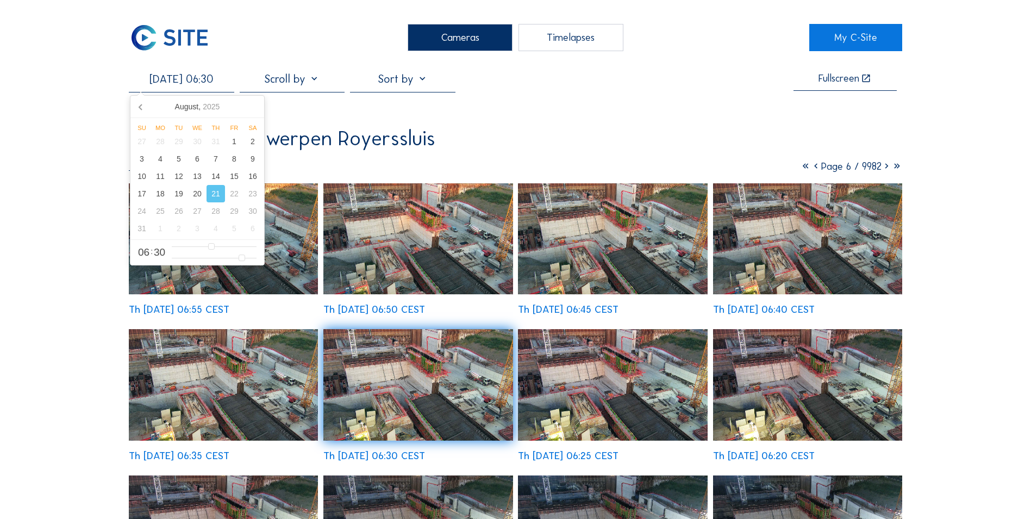
click at [301, 251] on img at bounding box center [223, 238] width 189 height 111
